Goal: Information Seeking & Learning: Learn about a topic

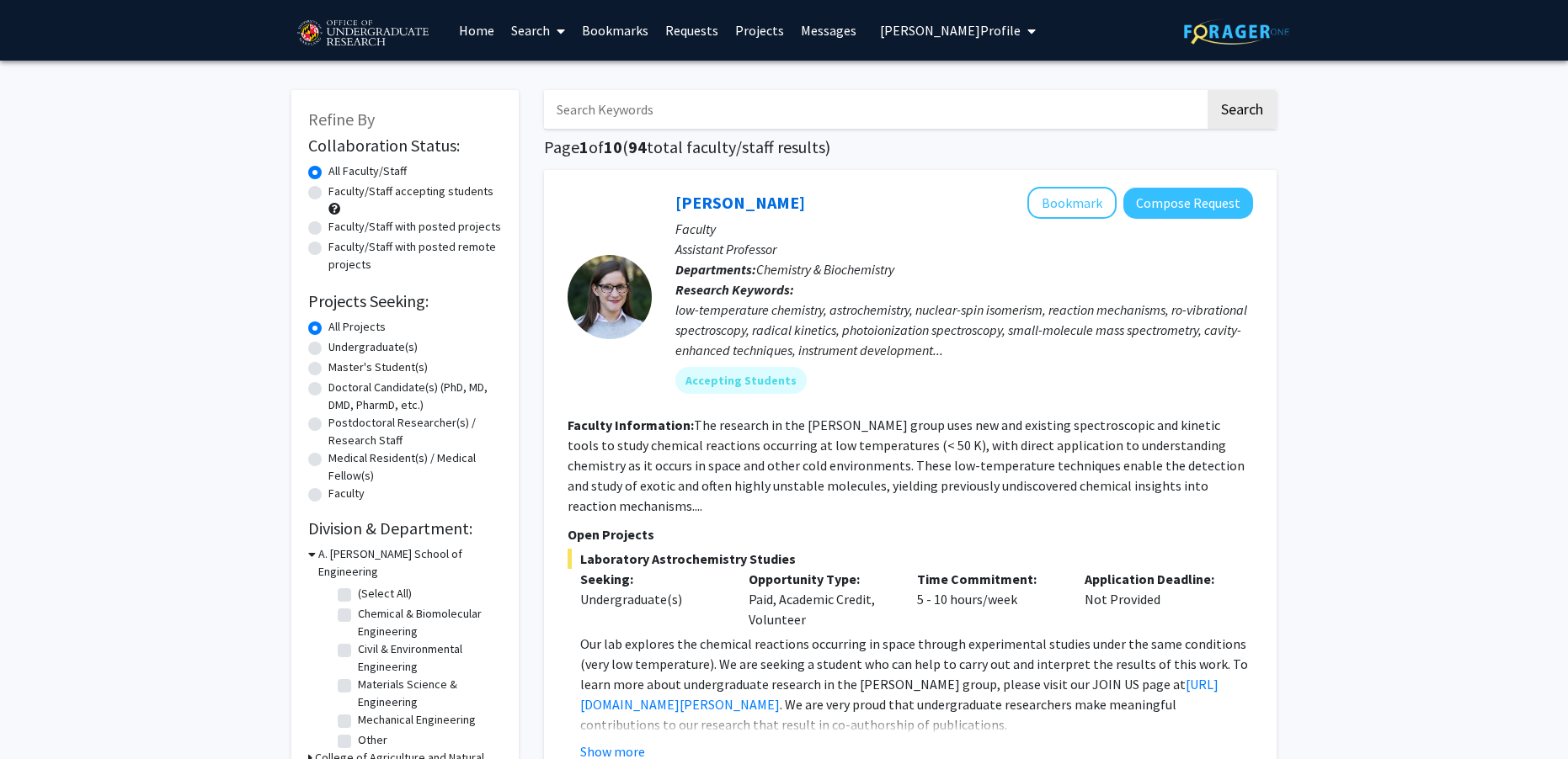
click at [957, 22] on span "[PERSON_NAME] Profile" at bounding box center [950, 30] width 141 height 17
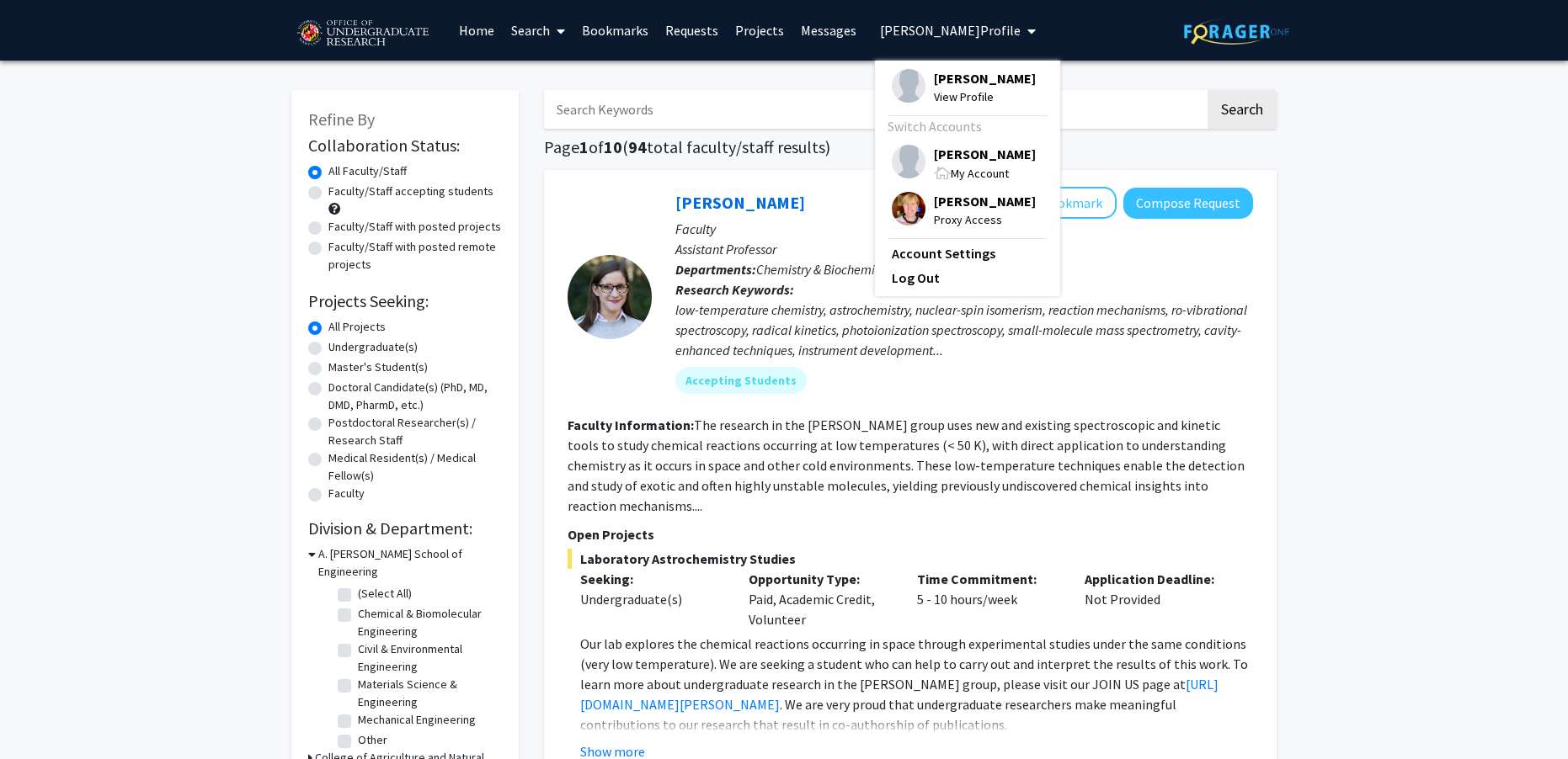
click at [964, 157] on span "[PERSON_NAME]" at bounding box center [984, 153] width 102 height 18
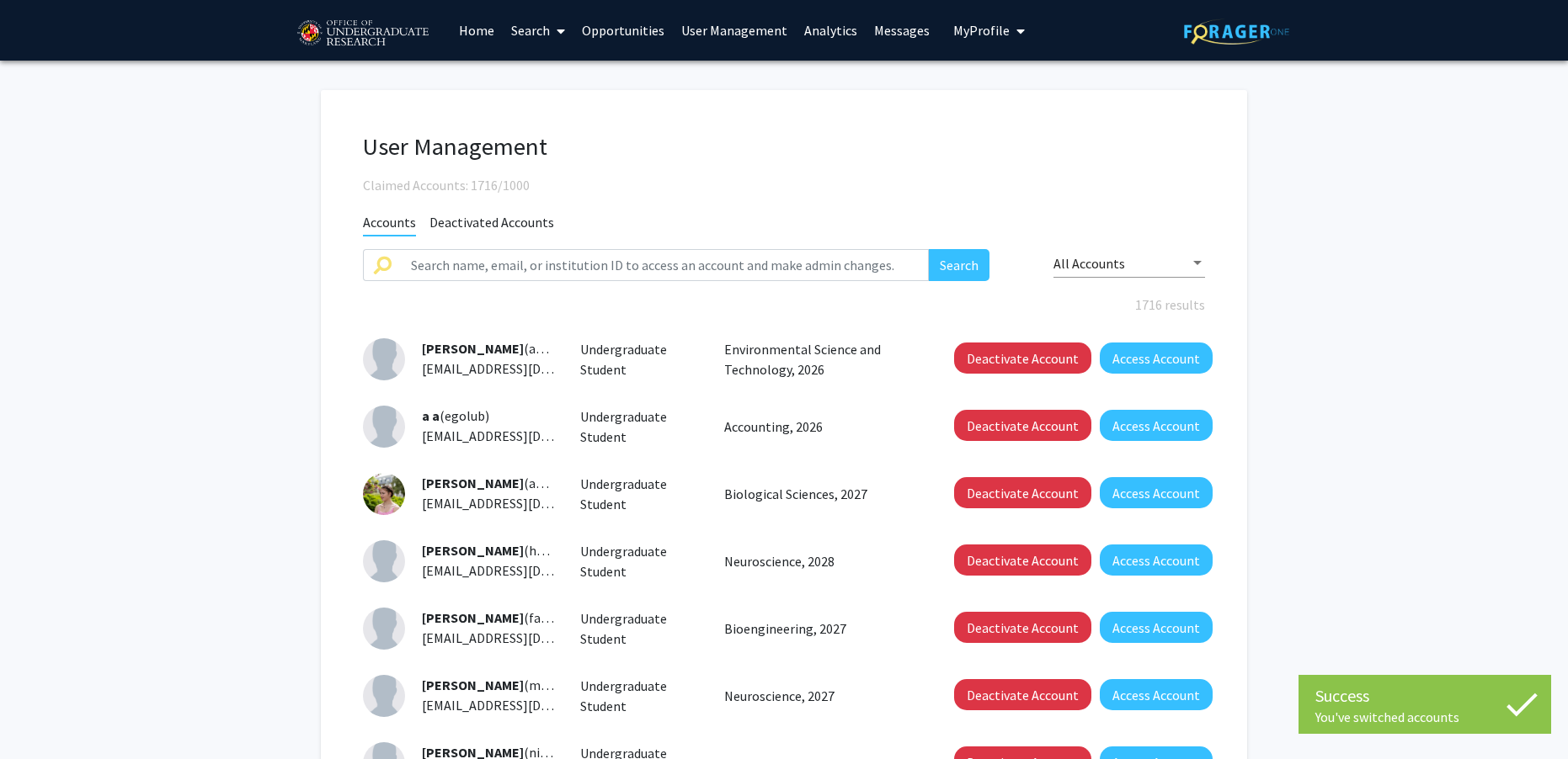
click at [820, 33] on link "Analytics" at bounding box center [831, 30] width 70 height 59
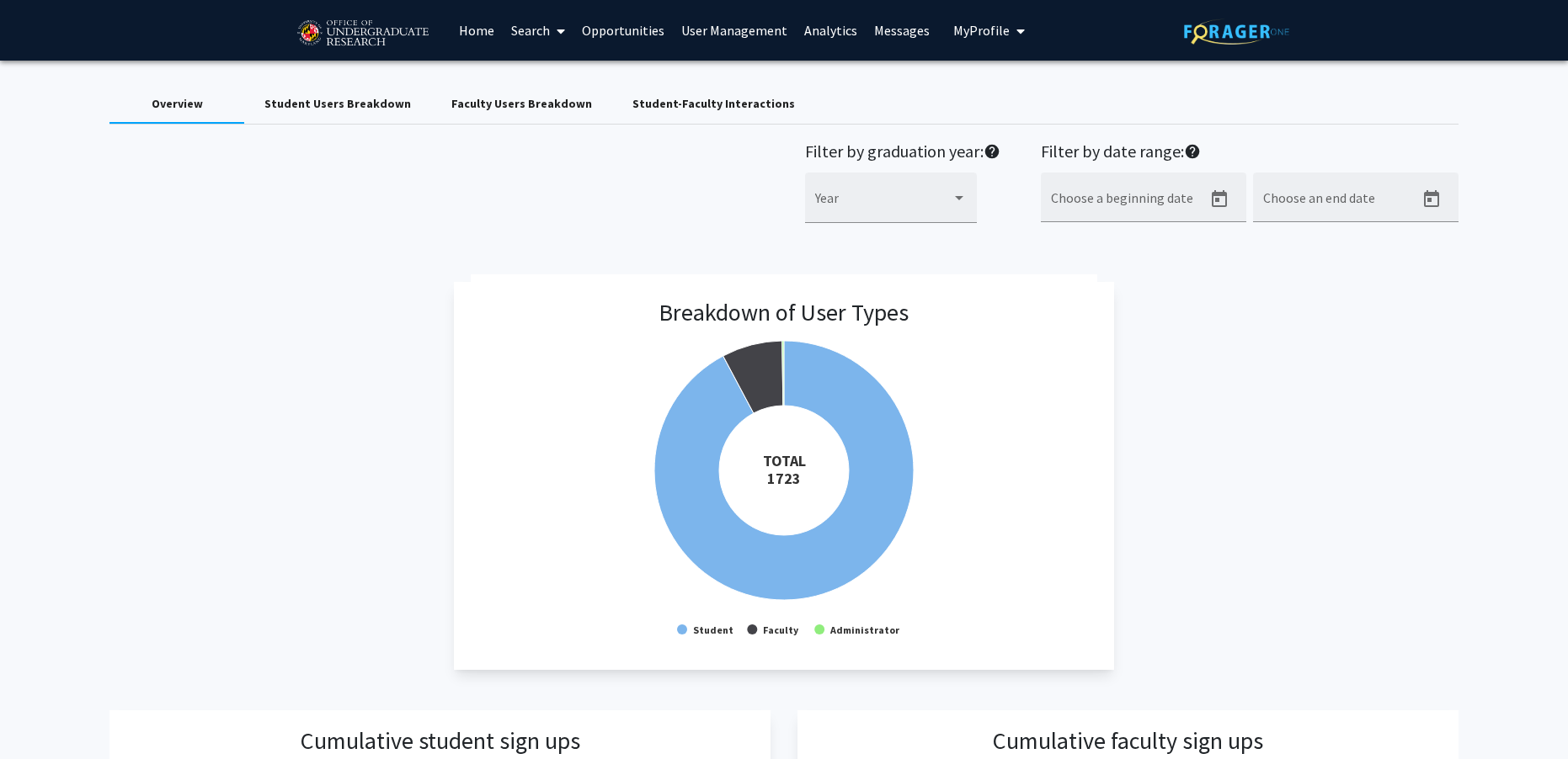
click at [580, 119] on div "Faculty Users Breakdown" at bounding box center [521, 103] width 181 height 40
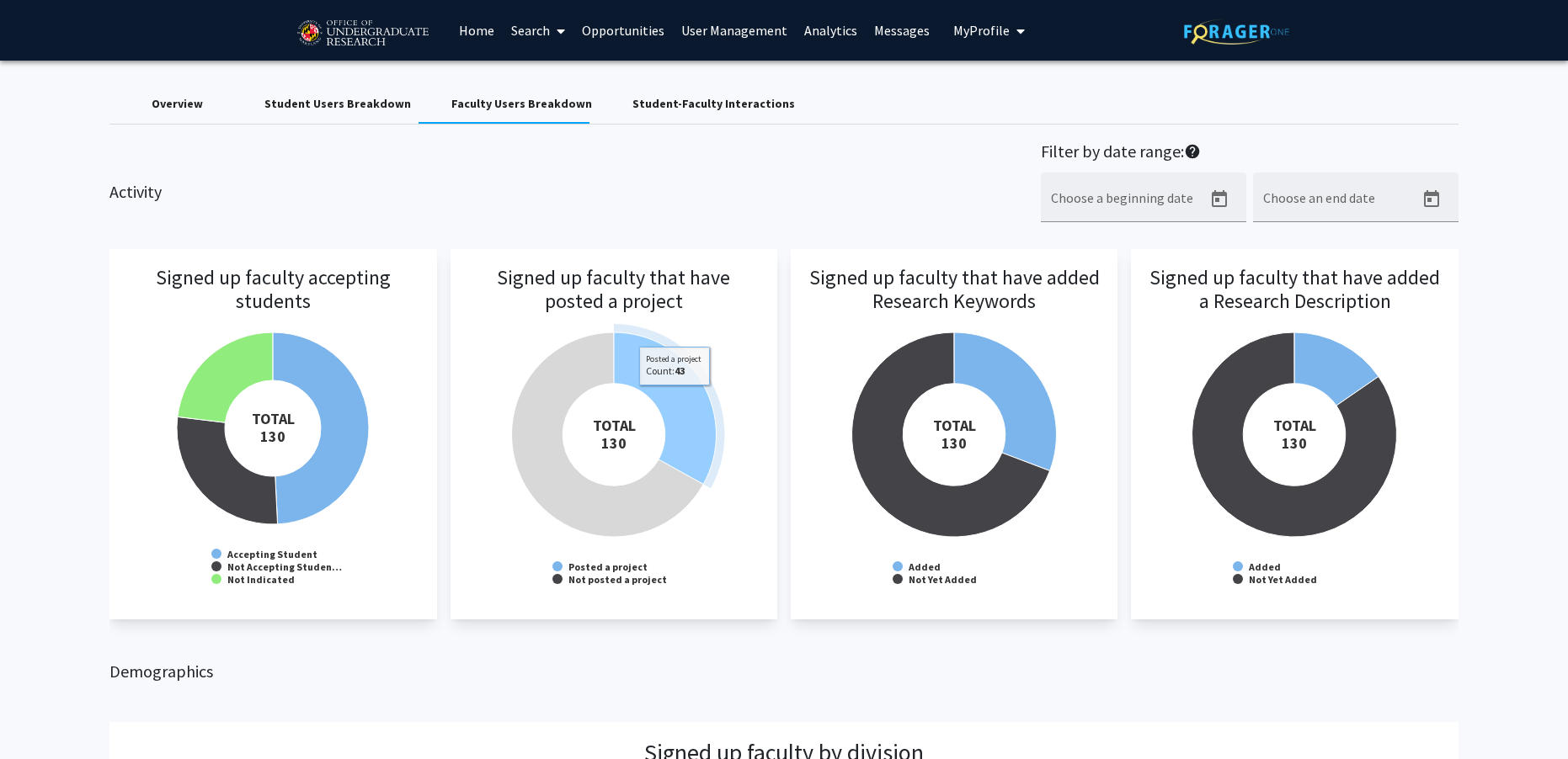
click at [674, 397] on icon at bounding box center [664, 408] width 102 height 151
